Goal: Use online tool/utility: Use online tool/utility

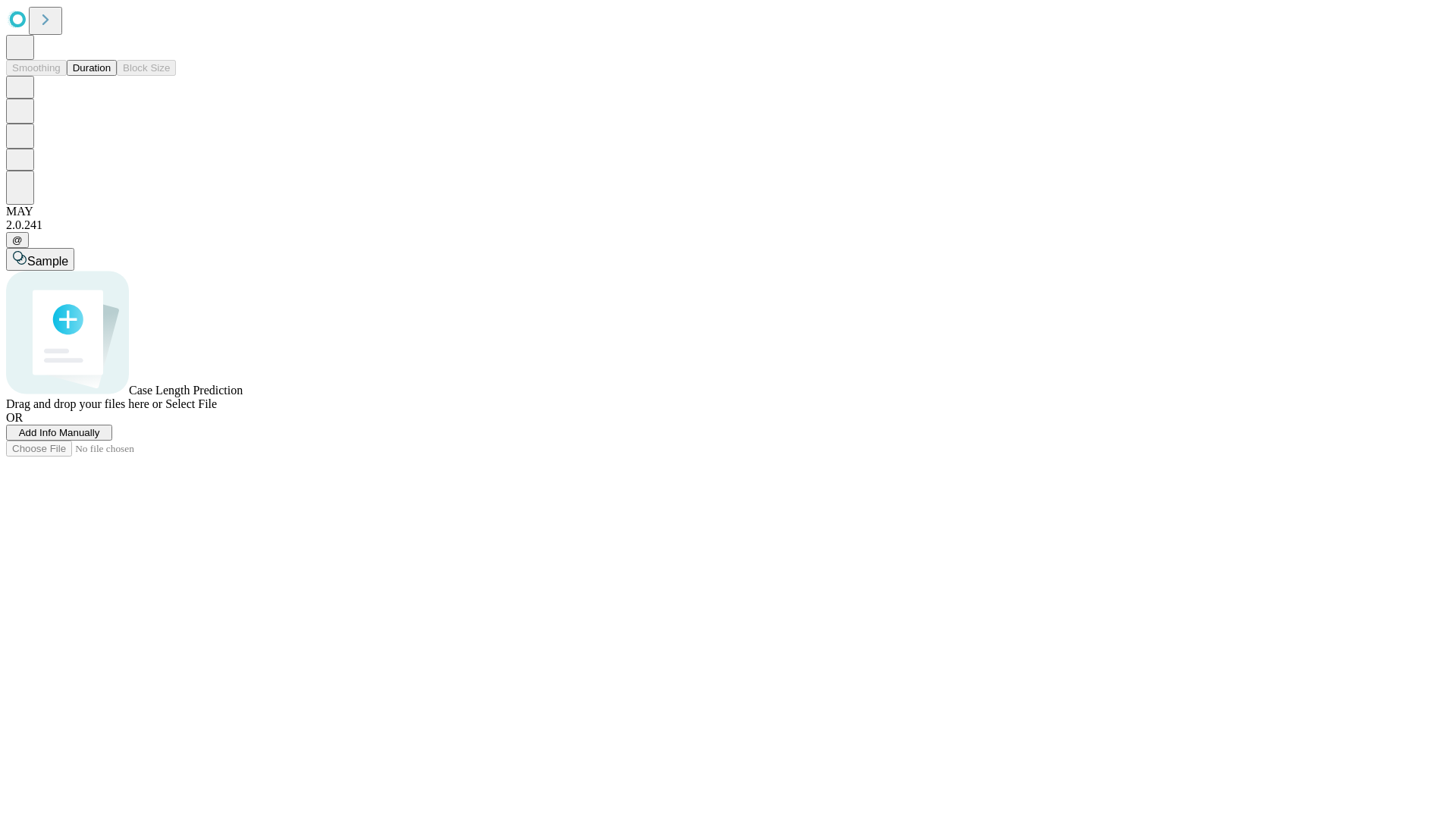
click at [111, 76] on button "Duration" at bounding box center [91, 68] width 50 height 16
click at [68, 255] on span "Sample" at bounding box center [48, 261] width 41 height 13
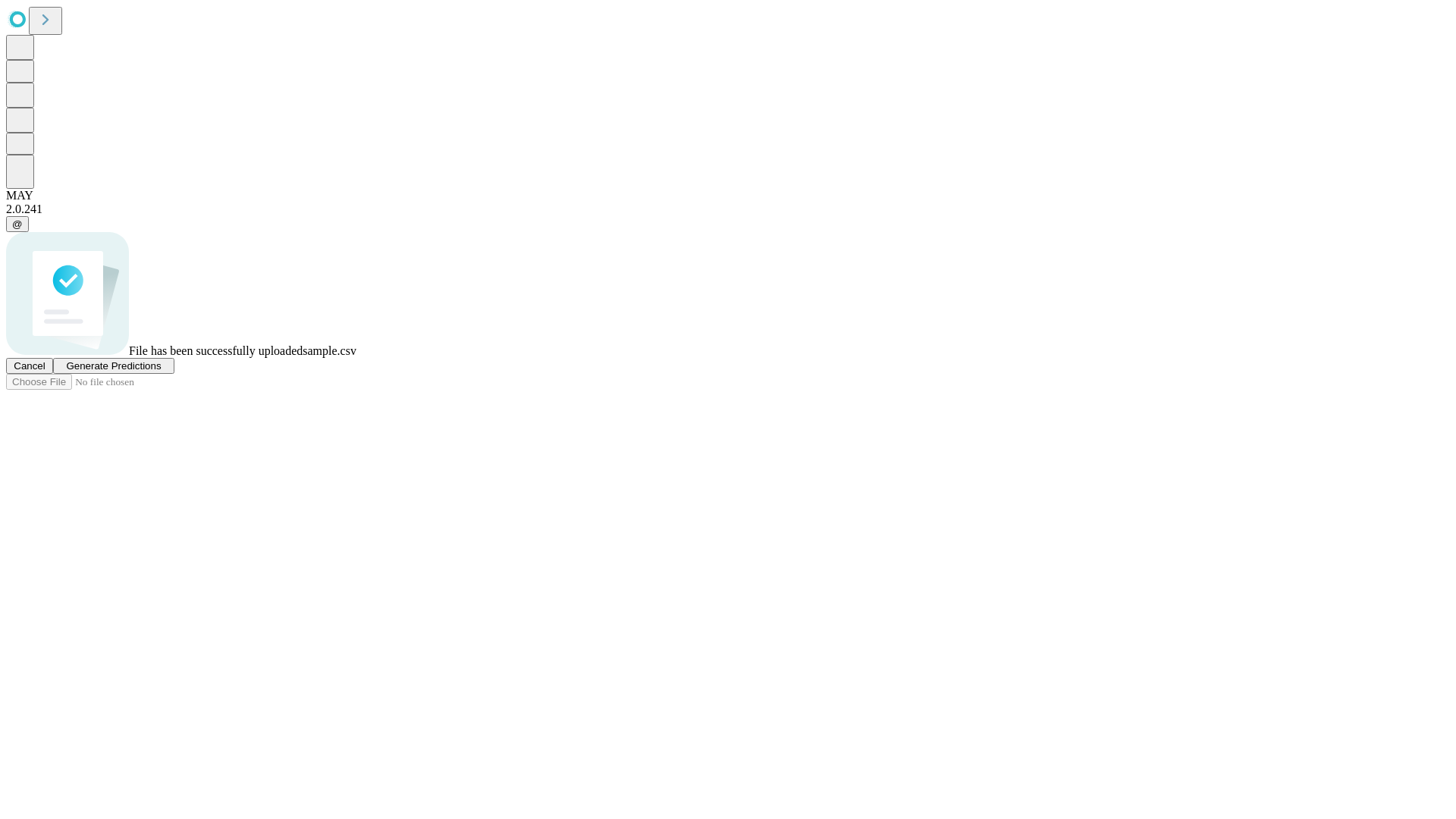
click at [161, 371] on span "Generate Predictions" at bounding box center [113, 365] width 95 height 12
